Goal: Task Accomplishment & Management: Manage account settings

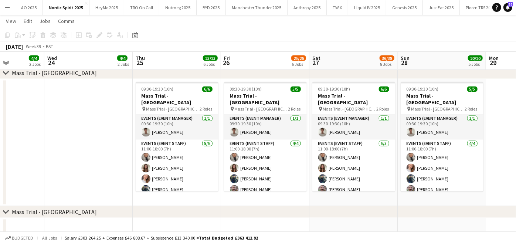
scroll to position [837, 0]
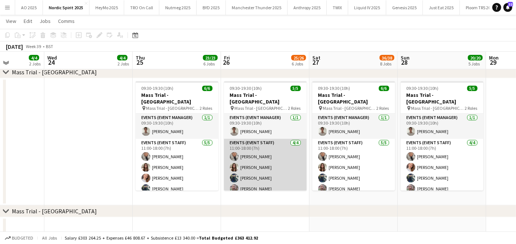
click at [271, 160] on app-card-role "Events (Event Staff) [DATE] 11:00-18:00 (7h) [PERSON_NAME] [PERSON_NAME] [PERSO…" at bounding box center [265, 167] width 83 height 57
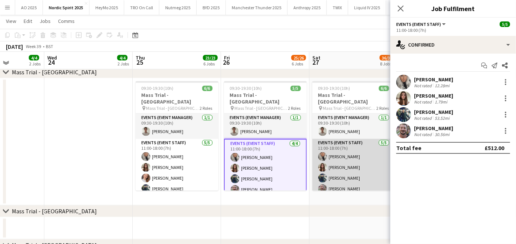
click at [333, 158] on app-card-role "Events (Event Staff) [DATE] 11:00-18:00 (7h) [PERSON_NAME] [PERSON_NAME] [PERSO…" at bounding box center [353, 173] width 83 height 68
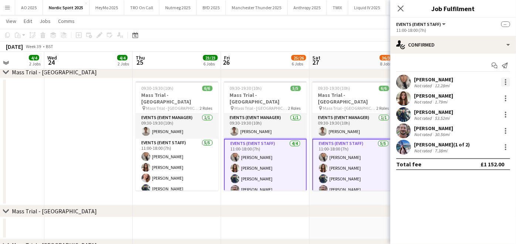
click at [507, 83] on div at bounding box center [505, 82] width 9 height 9
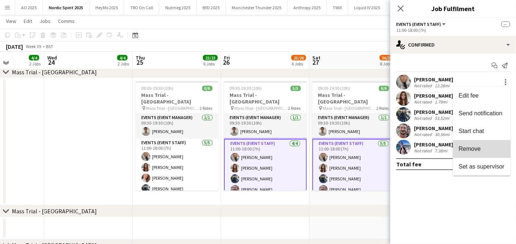
click at [484, 150] on span "Remove" at bounding box center [481, 149] width 46 height 7
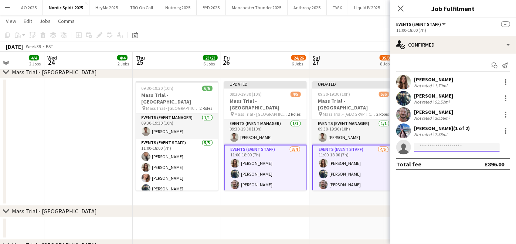
click at [437, 146] on input at bounding box center [457, 147] width 86 height 9
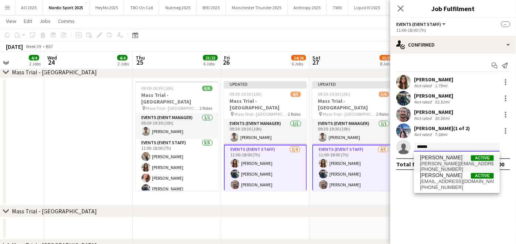
type input "******"
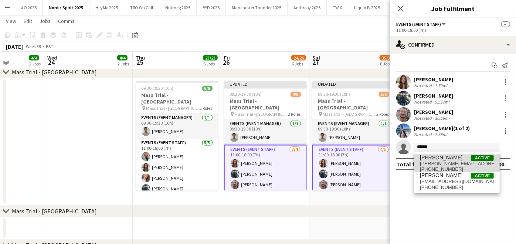
click at [438, 157] on span "[PERSON_NAME]" at bounding box center [441, 157] width 42 height 6
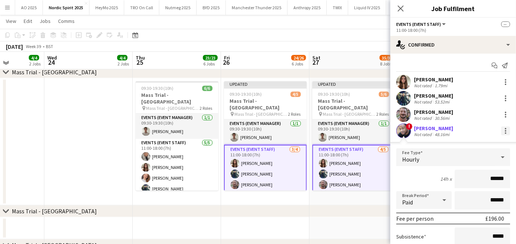
click at [505, 131] on div at bounding box center [505, 130] width 1 height 1
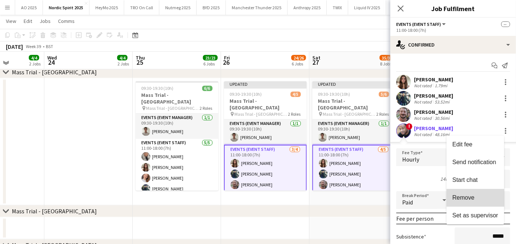
click at [472, 189] on button "Remove" at bounding box center [475, 198] width 58 height 18
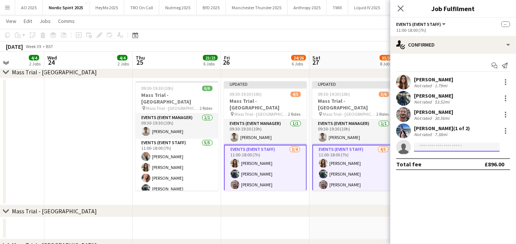
click at [443, 150] on input at bounding box center [457, 147] width 86 height 9
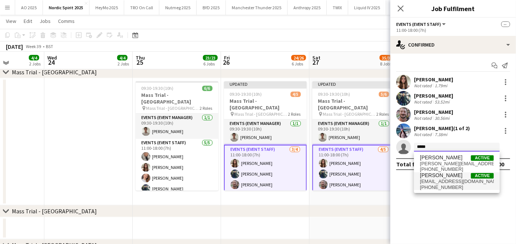
type input "*****"
click at [441, 176] on span "[PERSON_NAME]" at bounding box center [441, 175] width 42 height 6
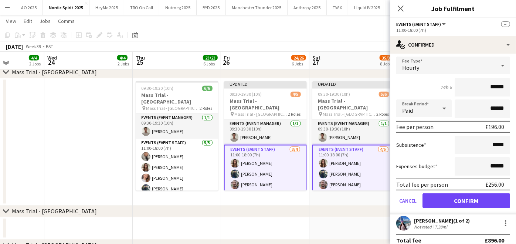
scroll to position [98, 0]
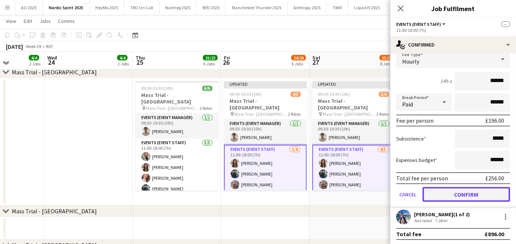
click at [444, 193] on button "Confirm" at bounding box center [466, 194] width 88 height 15
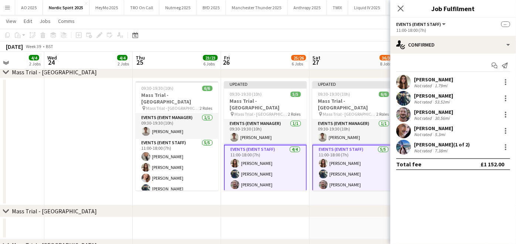
scroll to position [0, 0]
click at [360, 210] on div "chevron-right Mass Trial - [GEOGRAPHIC_DATA]" at bounding box center [258, 211] width 516 height 12
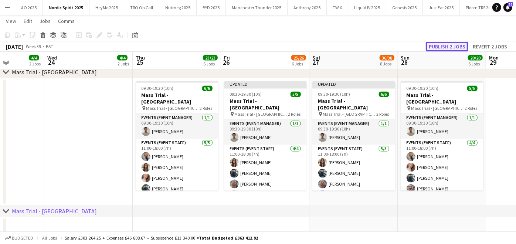
click at [438, 44] on button "Publish 2 jobs" at bounding box center [447, 47] width 42 height 10
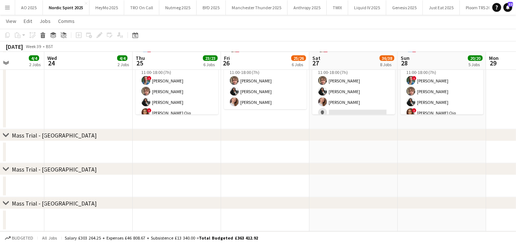
scroll to position [526, 0]
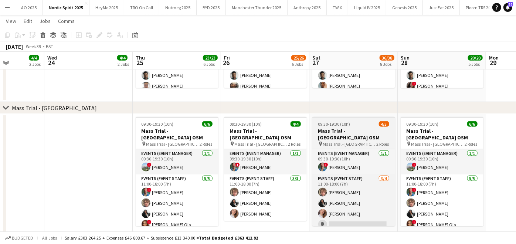
click at [333, 124] on span "09:30-19:30 (10h)" at bounding box center [334, 124] width 32 height 6
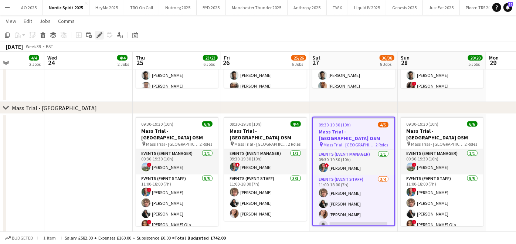
click at [101, 35] on icon "Edit" at bounding box center [99, 35] width 6 height 6
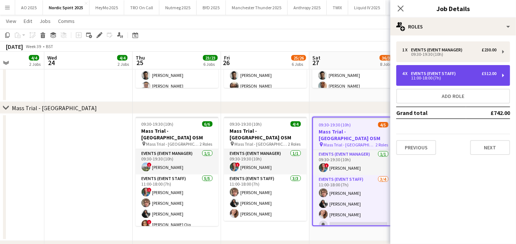
click at [420, 67] on div "4 x Events (Event Staff) £512.00 11:00-18:00 (7h)" at bounding box center [453, 75] width 114 height 21
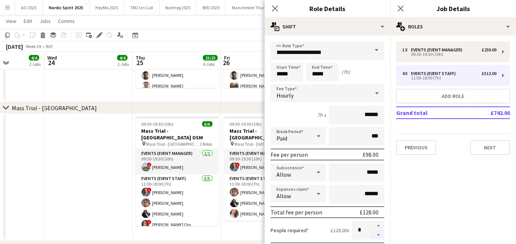
click at [375, 232] on button "button" at bounding box center [378, 234] width 12 height 9
type input "*"
click at [260, 223] on app-date-cell "09:30-19:30 (10h) 4/4 Mass Trial - [GEOGRAPHIC_DATA] OSM pin Mass Trial - [GEOG…" at bounding box center [265, 177] width 88 height 127
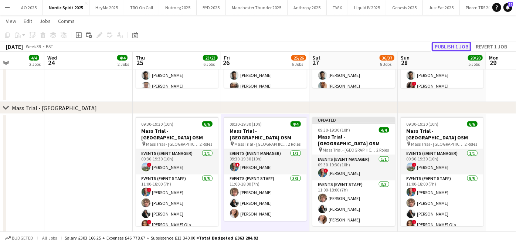
click at [452, 44] on button "Publish 1 job" at bounding box center [451, 47] width 40 height 10
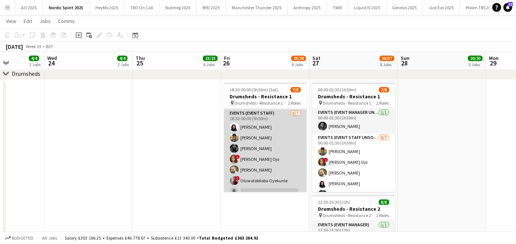
scroll to position [30, 0]
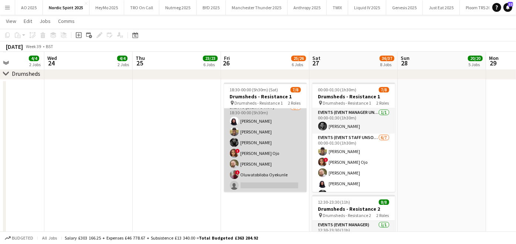
click at [252, 182] on app-card-role "Events (Event Staff) [DATE] 18:30-00:00 (5h30m) [PERSON_NAME] [PERSON_NAME] [PE…" at bounding box center [265, 147] width 83 height 89
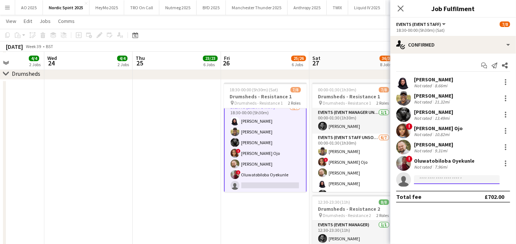
click at [451, 178] on input at bounding box center [457, 179] width 86 height 9
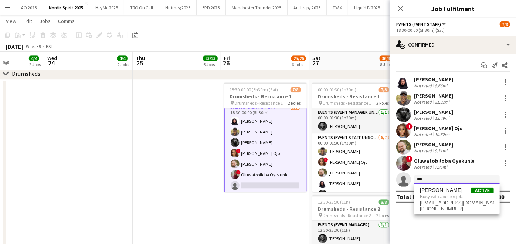
type input "***"
click at [175, 150] on app-date-cell at bounding box center [177, 198] width 88 height 239
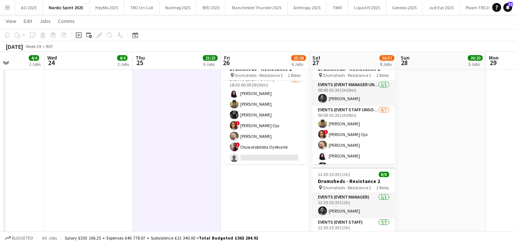
scroll to position [1070, 0]
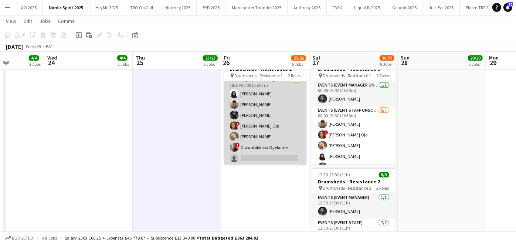
click at [253, 115] on app-card-role "Events (Event Staff) [DATE] 18:30-00:00 (5h30m) [PERSON_NAME] [PERSON_NAME] [PE…" at bounding box center [265, 120] width 83 height 89
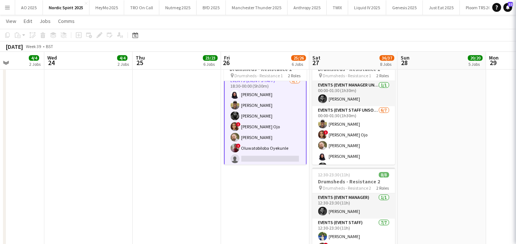
scroll to position [31, 0]
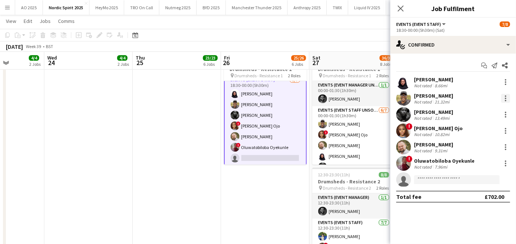
click at [506, 94] on div at bounding box center [505, 98] width 9 height 9
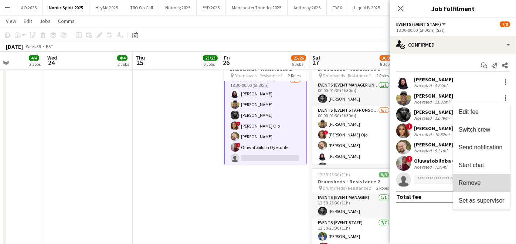
click at [488, 180] on span "Remove" at bounding box center [481, 183] width 46 height 7
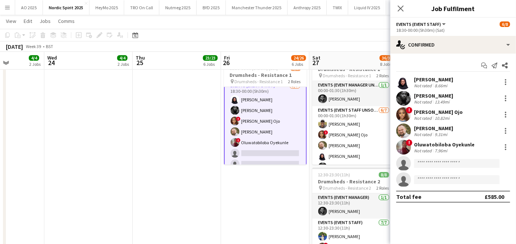
click at [267, 206] on app-date-cell "Updated 18:30-00:00 (5h30m) (Sat) 6/8 Drumsheds - Resistance 1 pin Drumsheds - …" at bounding box center [265, 171] width 88 height 239
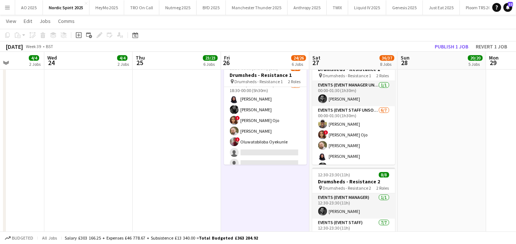
scroll to position [30, 0]
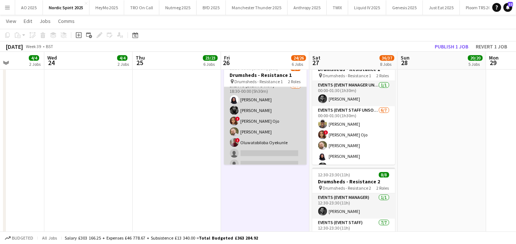
click at [236, 148] on app-card-role "Events (Event Staff) [DATE] 18:30-00:00 (5h30m) [PERSON_NAME] [PERSON_NAME] ! […" at bounding box center [265, 126] width 83 height 89
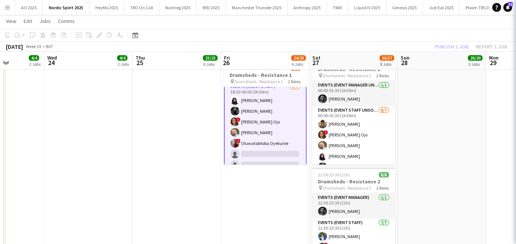
scroll to position [31, 0]
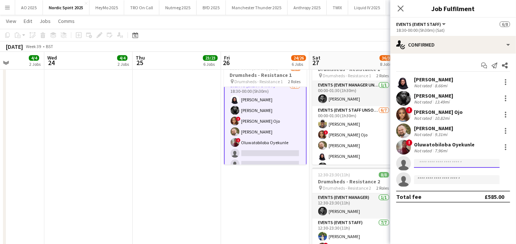
click at [454, 166] on input at bounding box center [457, 163] width 86 height 9
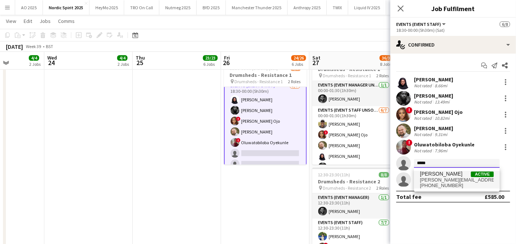
type input "*****"
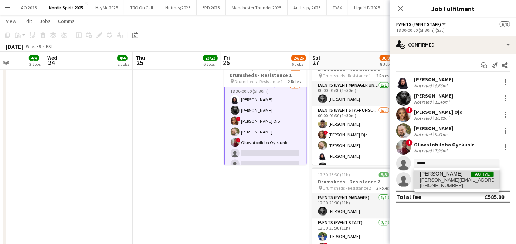
click at [447, 176] on span "[PERSON_NAME]" at bounding box center [441, 174] width 42 height 6
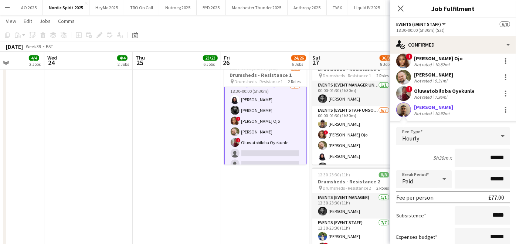
scroll to position [112, 0]
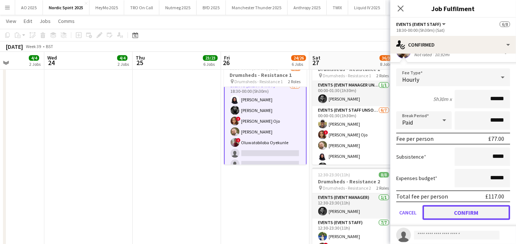
click at [456, 208] on button "Confirm" at bounding box center [466, 212] width 88 height 15
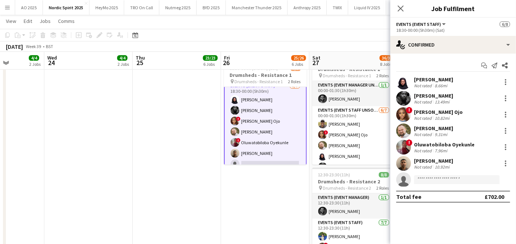
scroll to position [0, 0]
click at [428, 178] on input at bounding box center [457, 179] width 86 height 9
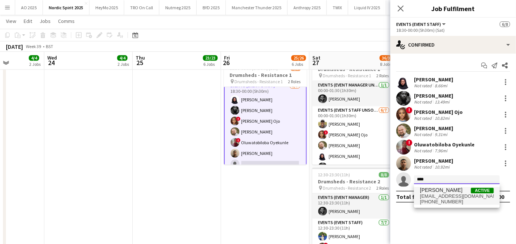
type input "****"
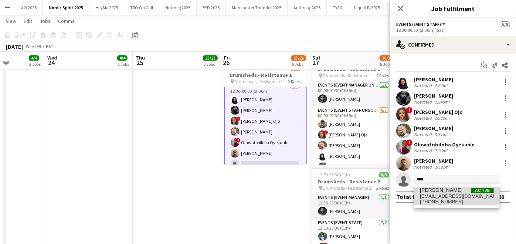
click at [432, 192] on span "[PERSON_NAME]" at bounding box center [441, 190] width 42 height 6
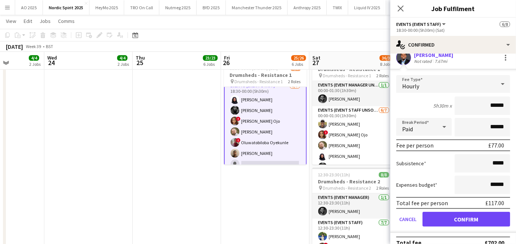
scroll to position [131, 0]
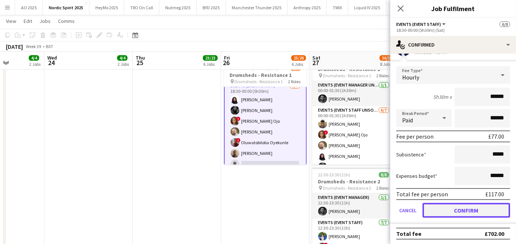
click at [445, 204] on button "Confirm" at bounding box center [466, 210] width 88 height 15
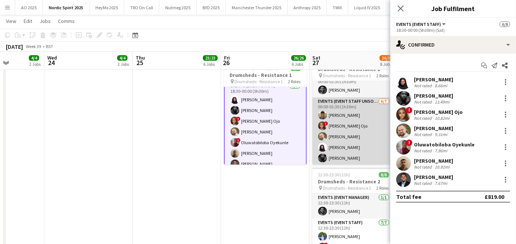
scroll to position [8, 0]
click at [351, 116] on app-card-role "Events (Event Staff Unsocial) [DATE] 00:00-01:30 (1h30m) [PERSON_NAME] ! [PERSO…" at bounding box center [353, 142] width 83 height 89
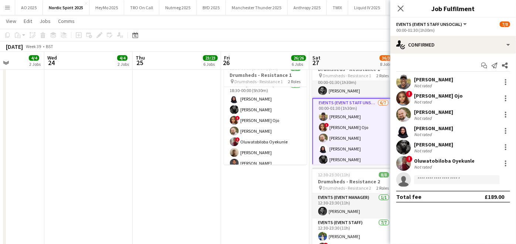
scroll to position [30, 0]
click at [504, 82] on div at bounding box center [505, 82] width 9 height 9
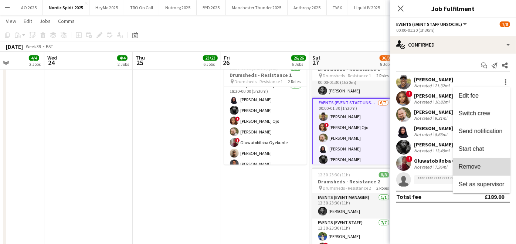
click at [489, 159] on button "Remove" at bounding box center [481, 167] width 58 height 18
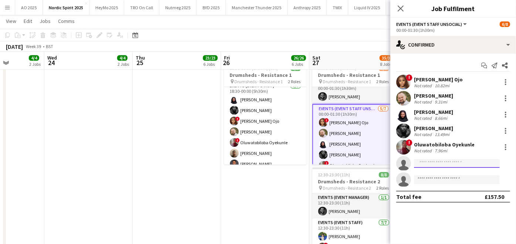
click at [457, 160] on input at bounding box center [457, 163] width 86 height 9
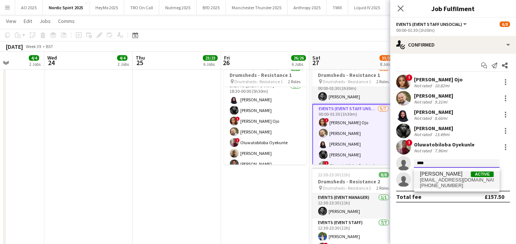
type input "****"
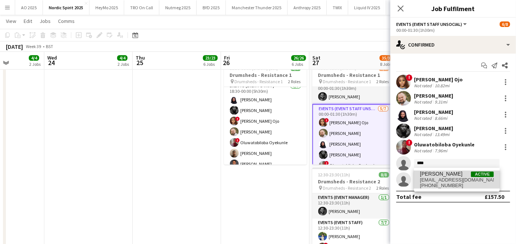
click at [448, 179] on span "[EMAIL_ADDRESS][DOMAIN_NAME]" at bounding box center [457, 180] width 74 height 6
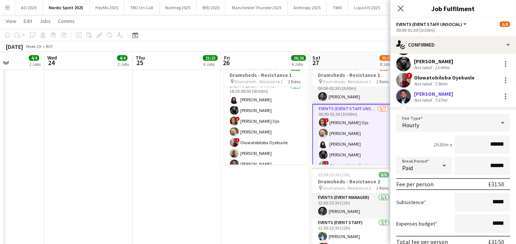
scroll to position [131, 0]
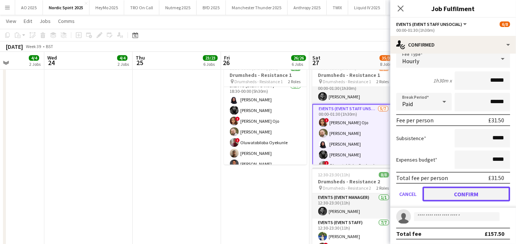
click at [444, 192] on button "Confirm" at bounding box center [466, 194] width 88 height 15
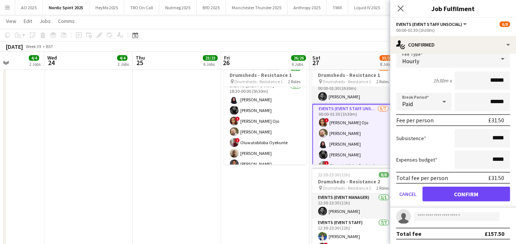
scroll to position [0, 0]
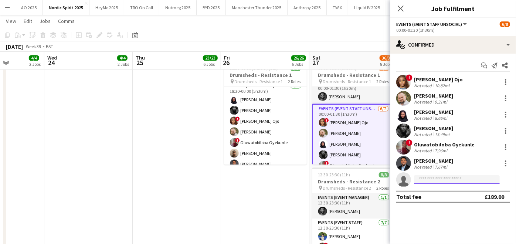
click at [437, 181] on input at bounding box center [457, 179] width 86 height 9
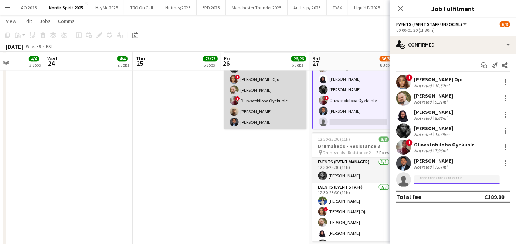
scroll to position [1106, 0]
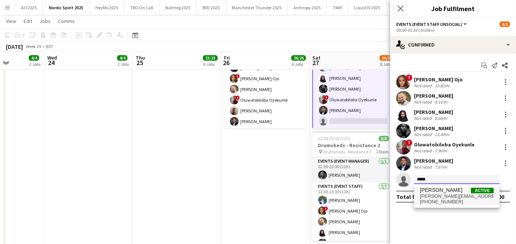
type input "*****"
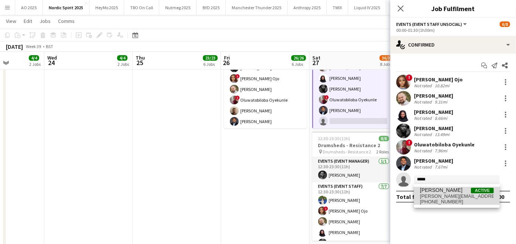
click at [429, 201] on span "[PHONE_NUMBER]" at bounding box center [457, 202] width 74 height 6
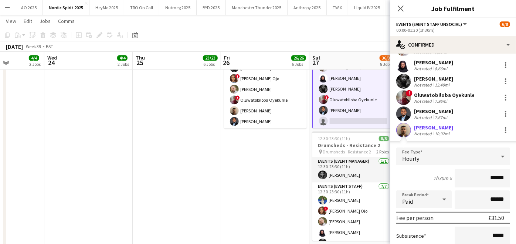
scroll to position [131, 0]
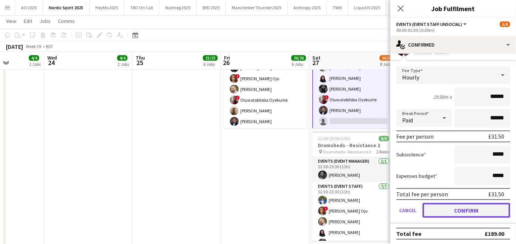
click at [440, 204] on button "Confirm" at bounding box center [466, 210] width 88 height 15
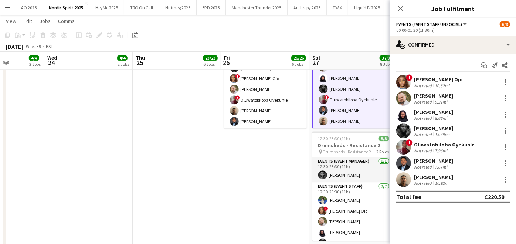
scroll to position [0, 0]
click at [292, 169] on app-date-cell "Updated 18:30-00:00 (5h30m) (Sat) 8/8 Drumsheds - Resistance 1 pin Drumsheds - …" at bounding box center [265, 135] width 88 height 239
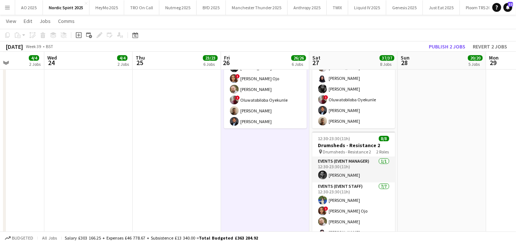
scroll to position [37, 0]
click at [442, 47] on button "Publish 2 jobs" at bounding box center [447, 47] width 42 height 10
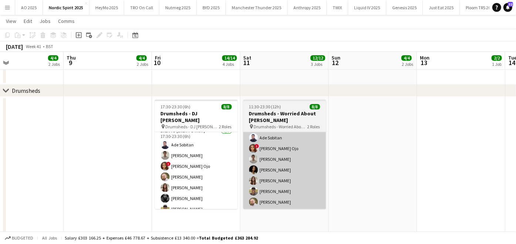
scroll to position [0, 0]
